Goal: Browse casually

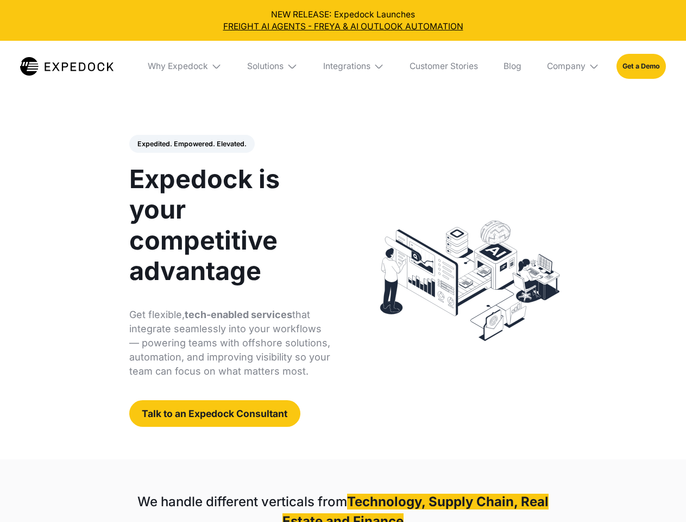
select select
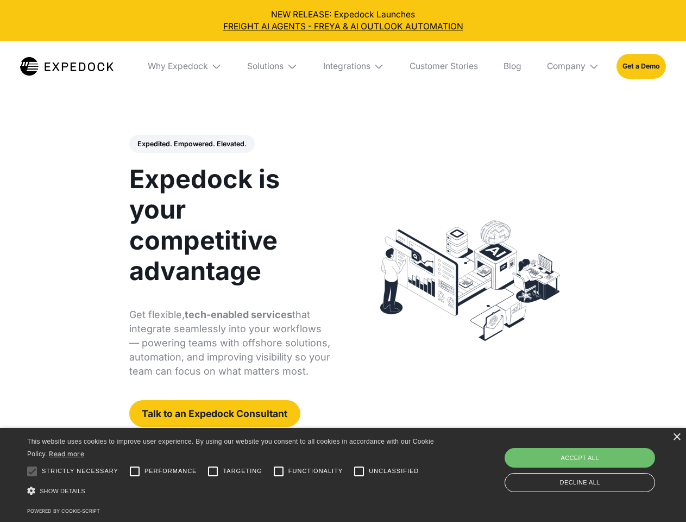
click at [343, 66] on div "Integrations" at bounding box center [346, 66] width 47 height 11
click at [185, 66] on div "Why Expedock" at bounding box center [169, 66] width 60 height 11
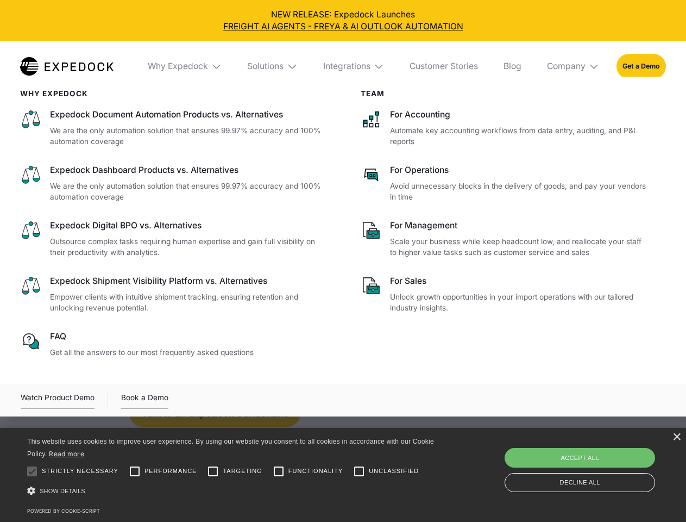
click at [273, 66] on div "Solutions" at bounding box center [265, 66] width 36 height 11
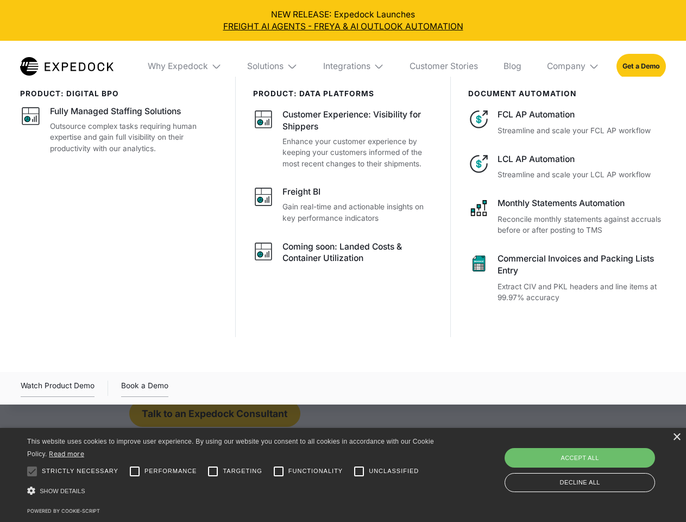
click at [354, 66] on div "Integrations" at bounding box center [346, 66] width 47 height 11
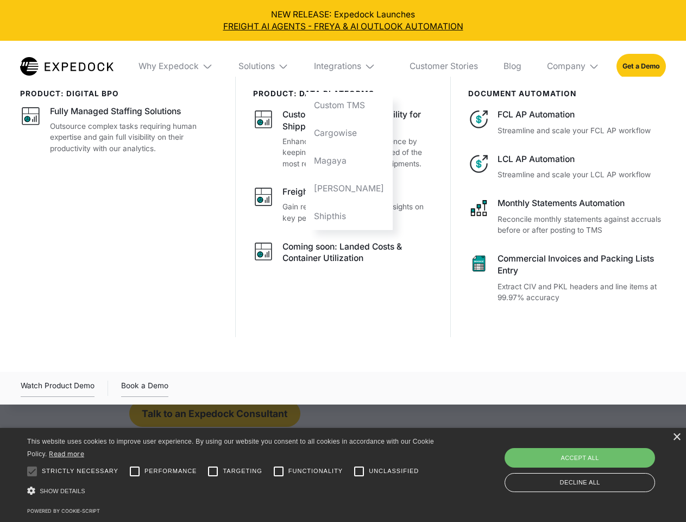
click at [574, 66] on div "Company" at bounding box center [566, 66] width 39 height 11
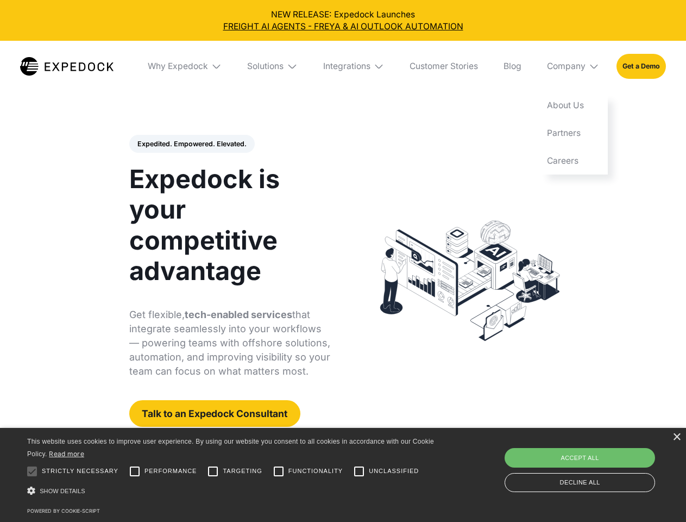
click at [191, 144] on div "Expedited. Empowered. Elevated. Automate Freight Document Extraction at 99.97% …" at bounding box center [230, 281] width 202 height 292
click at [32, 471] on div at bounding box center [32, 471] width 22 height 22
click at [135, 471] on input "Performance" at bounding box center [135, 471] width 22 height 22
checkbox input "true"
click at [213, 471] on input "Targeting" at bounding box center [213, 471] width 22 height 22
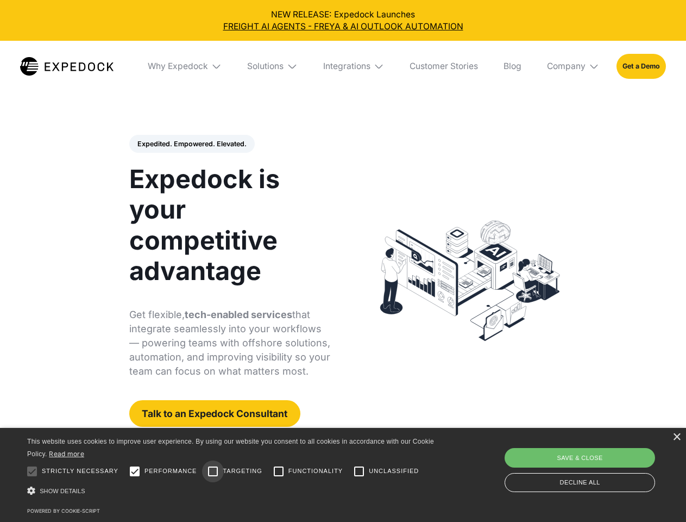
checkbox input "true"
click at [279, 471] on input "Functionality" at bounding box center [279, 471] width 22 height 22
checkbox input "true"
